Goal: Task Accomplishment & Management: Manage account settings

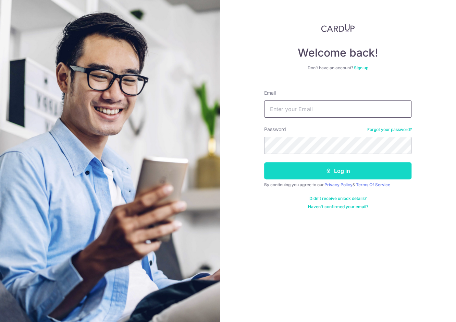
type input "[EMAIL_ADDRESS][DOMAIN_NAME]"
click at [328, 169] on icon "submit" at bounding box center [328, 170] width 5 height 5
